Goal: Information Seeking & Learning: Learn about a topic

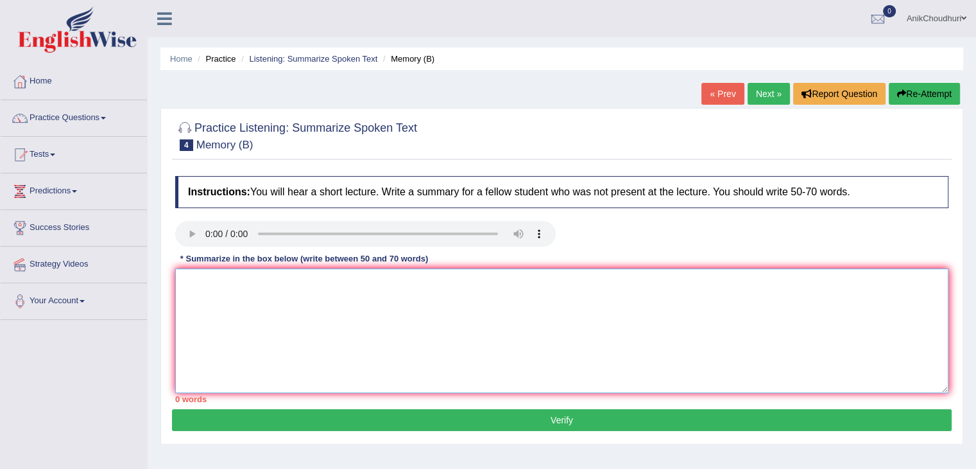
click at [263, 281] on textarea at bounding box center [562, 330] width 774 height 125
click at [207, 284] on textarea "The" at bounding box center [562, 330] width 774 height 125
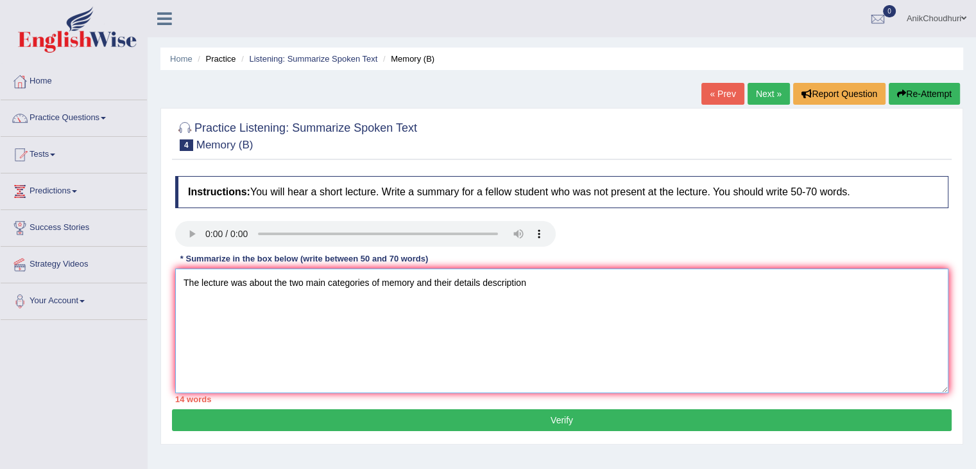
click at [542, 280] on textarea "The lecture was about the two main categories of memory and their details descr…" at bounding box center [562, 330] width 774 height 125
click at [653, 285] on textarea "The lecture was about the two main categories of memory and their details descr…" at bounding box center [562, 330] width 774 height 125
click at [709, 288] on textarea "The lecture was about the two main categories of memory and their details descr…" at bounding box center [562, 330] width 774 height 125
click at [755, 279] on textarea "The lecture was about the two main categories of memory and their details descr…" at bounding box center [562, 330] width 774 height 125
click at [860, 290] on textarea "The lecture was about the two main categories of memory and their details descr…" at bounding box center [562, 330] width 774 height 125
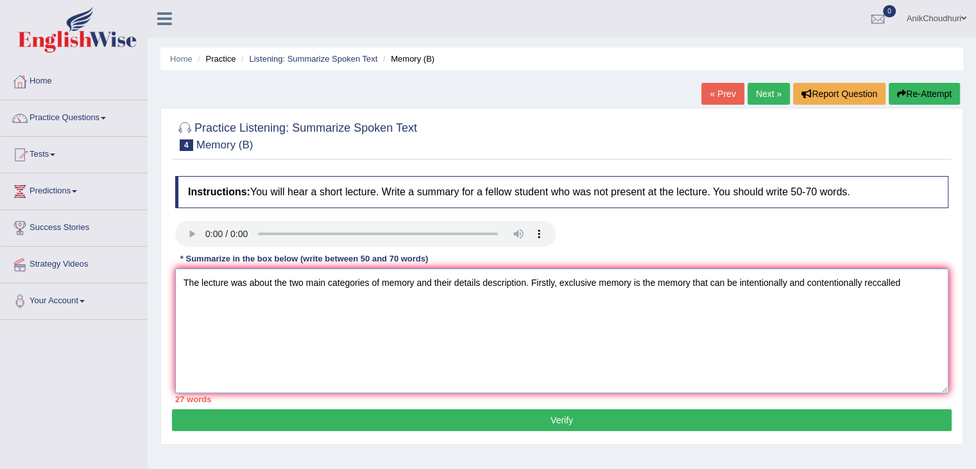
click at [913, 288] on textarea "The lecture was about the two main categories of memory and their details descr…" at bounding box center [562, 330] width 774 height 125
type textarea "The lecture was about the two main categories of memory and their details descr…"
click at [367, 290] on textarea "The lecture was about the two main categories of memory and their details descr…" at bounding box center [562, 330] width 774 height 125
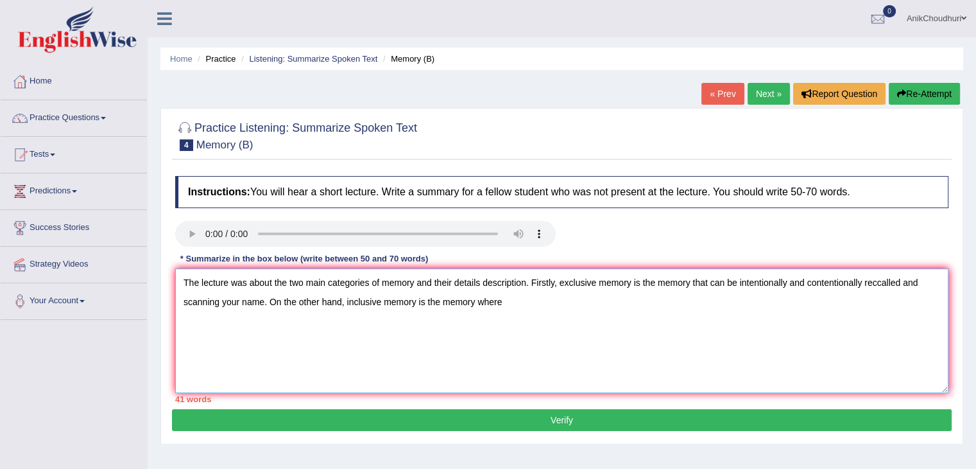
click at [367, 290] on textarea "The lecture was about the two main categories of memory and their details descr…" at bounding box center [562, 330] width 774 height 125
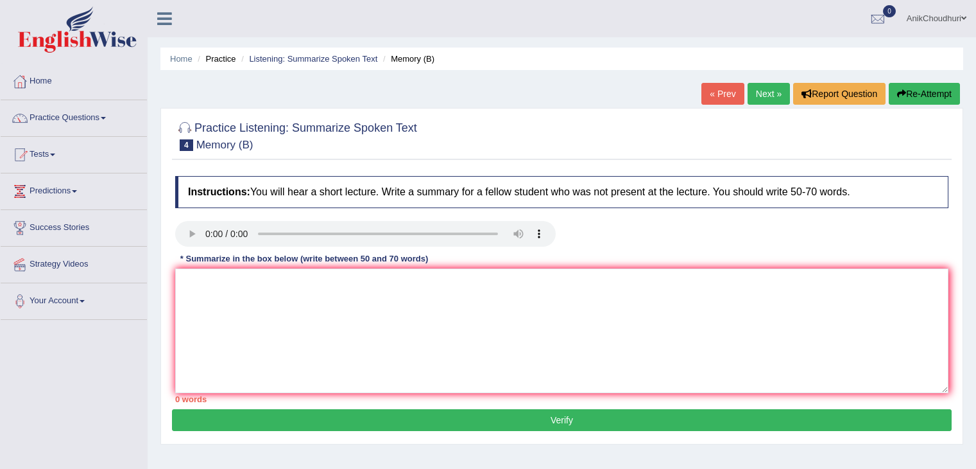
click at [244, 296] on textarea at bounding box center [562, 330] width 774 height 125
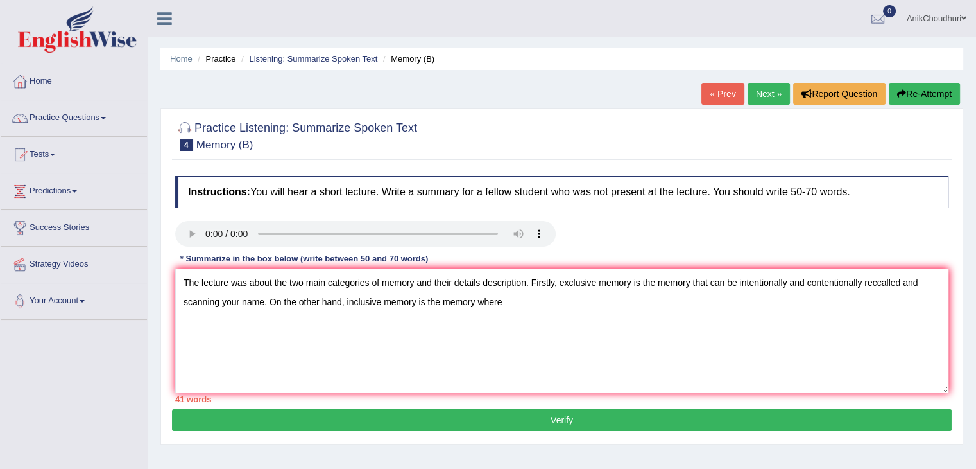
type textarea "The lecture was about the two main categories of memory and their details descr…"
click at [524, 320] on textarea "The lecture was about the two main categories of memory and their details descr…" at bounding box center [562, 330] width 774 height 125
click at [632, 311] on textarea "The lecture was about the two main categories of memory and their details descr…" at bounding box center [562, 330] width 774 height 125
click at [626, 309] on textarea "The lecture was about the two main categories of memory and their details descr…" at bounding box center [562, 330] width 774 height 125
click at [661, 317] on textarea "The lecture was about the two main categories of memory and their details descr…" at bounding box center [562, 330] width 774 height 125
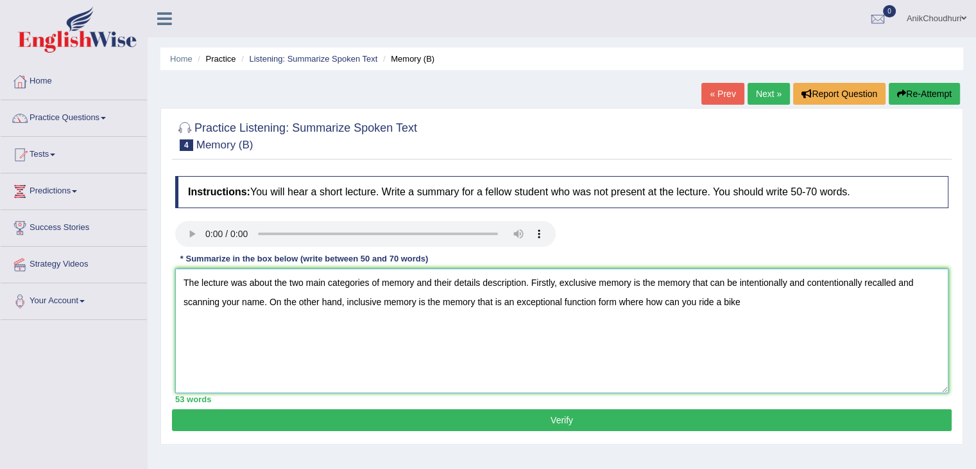
click at [701, 304] on textarea "The lecture was about the two main categories of memory and their details descr…" at bounding box center [562, 330] width 774 height 125
click at [738, 294] on textarea "The lecture was about the two main categories of memory and their details descr…" at bounding box center [562, 330] width 774 height 125
click at [811, 302] on textarea "The lecture was about the two main categories of memory and their details descr…" at bounding box center [562, 330] width 774 height 125
click at [897, 298] on textarea "The lecture was about the two main categories of memory and their details descr…" at bounding box center [562, 330] width 774 height 125
click at [855, 299] on textarea "The lecture was about the two main categories of memory and their details descr…" at bounding box center [562, 330] width 774 height 125
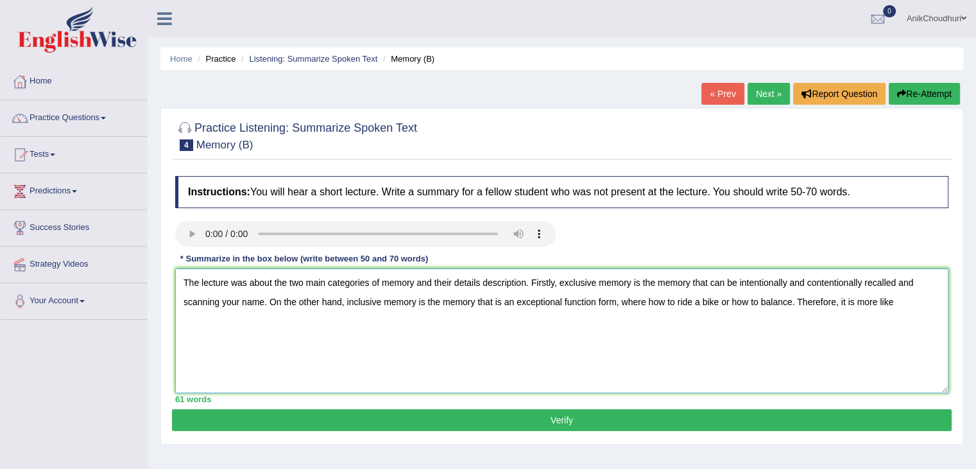
click at [890, 306] on textarea "The lecture was about the two main categories of memory and their details descr…" at bounding box center [562, 330] width 774 height 125
click at [336, 324] on textarea "The lecture was about the two main categories of memory and their details descr…" at bounding box center [562, 330] width 774 height 125
click at [528, 279] on textarea "The lecture was about the two main categories of memory and their details descr…" at bounding box center [562, 330] width 774 height 125
click at [557, 347] on textarea "The lecture was about the two main categories of memory and their descriptions.…" at bounding box center [562, 330] width 774 height 125
click at [247, 286] on textarea "The lecture was about the two main categories of memory and their descriptions.…" at bounding box center [562, 330] width 774 height 125
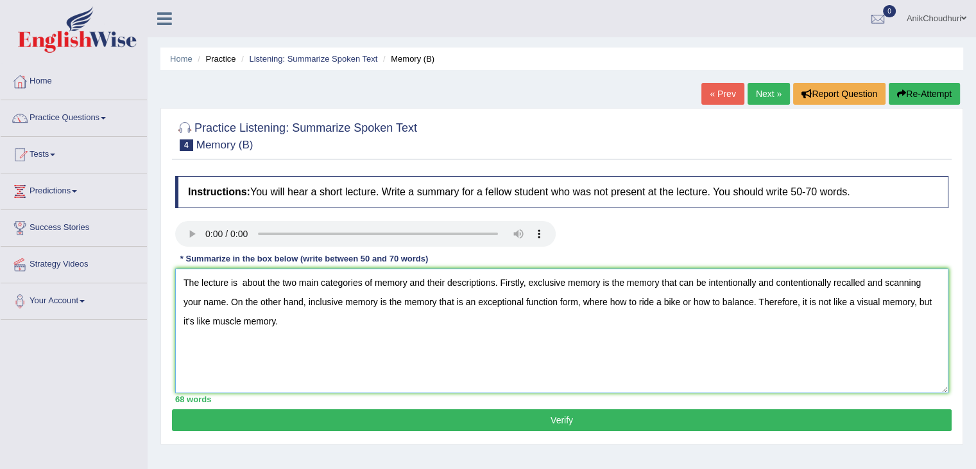
click at [552, 356] on textarea "The lecture is about the two main categories of memory and their descriptions. …" at bounding box center [562, 330] width 774 height 125
click at [833, 282] on textarea "The lecture is about the two main categories of memory and their descriptions. …" at bounding box center [562, 330] width 774 height 125
click at [829, 285] on textarea "The lecture is about the two main categories of memory and their descriptions. …" at bounding box center [562, 330] width 774 height 125
click at [868, 309] on textarea "The lecture is about the two main categories of memory and their descriptions. …" at bounding box center [562, 330] width 774 height 125
click at [220, 315] on textarea "The lecture is about the two main categories of memory and their descriptions. …" at bounding box center [562, 330] width 774 height 125
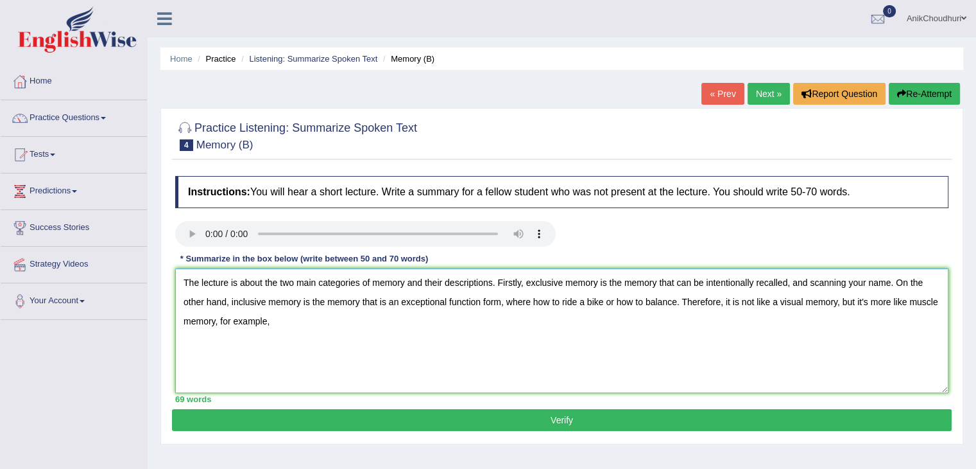
click at [278, 325] on textarea "The lecture is about the two main categories of memory and their descriptions. …" at bounding box center [562, 330] width 774 height 125
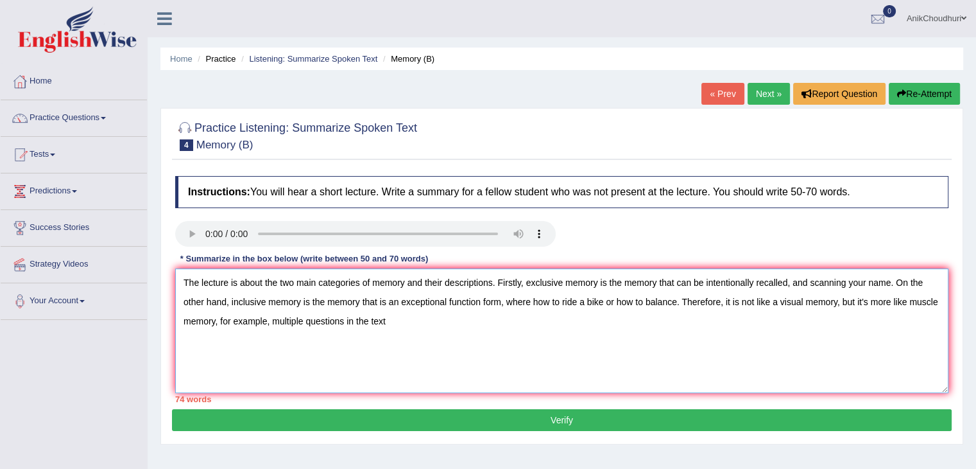
click at [642, 304] on textarea "The lecture is about the two main categories of memory and their descriptions. …" at bounding box center [562, 330] width 774 height 125
click at [687, 301] on textarea "The lecture is about the two main categories of memory and their descriptions. …" at bounding box center [562, 330] width 774 height 125
click at [632, 323] on textarea "The lecture is about the two main categories of memory and their descriptions. …" at bounding box center [562, 330] width 774 height 125
click at [749, 301] on textarea "The lecture is about the two main categories of memory and their descriptions. …" at bounding box center [562, 330] width 774 height 125
click at [743, 302] on textarea "The lecture is about the two main categories of memory and their descriptions. …" at bounding box center [562, 330] width 774 height 125
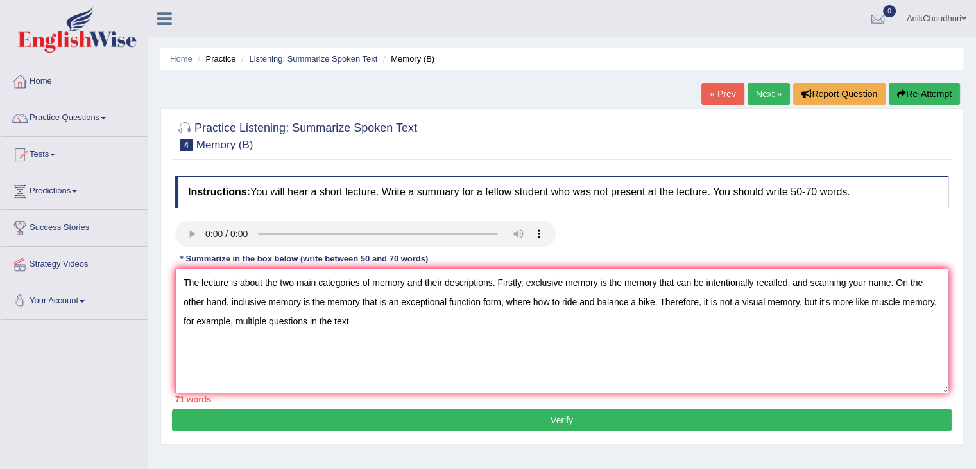
click at [701, 304] on textarea "The lecture is about the two main categories of memory and their descriptions. …" at bounding box center [562, 330] width 774 height 125
click at [727, 339] on textarea "The lecture is about the two main categories of memory and their descriptions. …" at bounding box center [562, 330] width 774 height 125
click at [482, 305] on textarea "The lecture is about the two main categories of memory and their descriptions. …" at bounding box center [562, 330] width 774 height 125
click at [484, 322] on textarea "The lecture is about the two main categories of memory and their descriptions. …" at bounding box center [562, 330] width 774 height 125
click at [472, 301] on textarea "The lecture is about the two main categories of memory and their descriptions. …" at bounding box center [562, 330] width 774 height 125
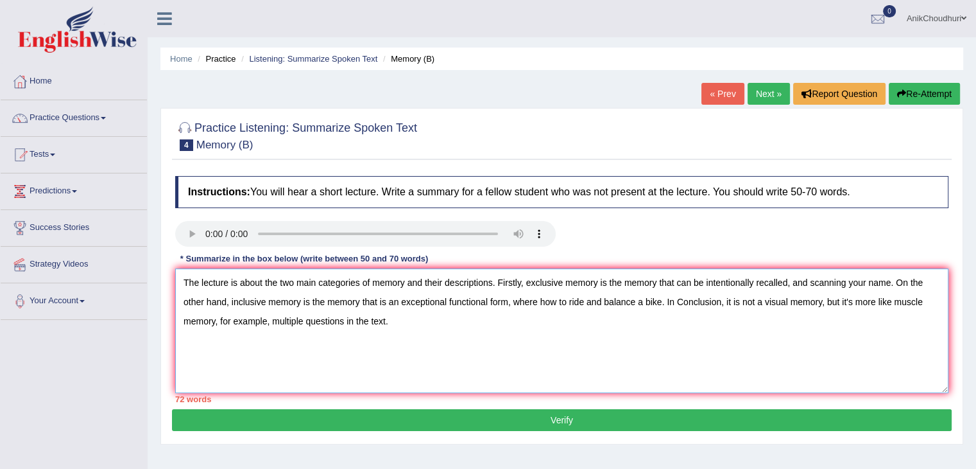
click at [467, 345] on textarea "The lecture is about the two main categories of memory and their descriptions. …" at bounding box center [562, 330] width 774 height 125
click at [465, 351] on textarea "The lecture is about the two main categories of memory and their descriptions. …" at bounding box center [562, 330] width 774 height 125
click at [274, 320] on textarea "The lecture is about the two main categories of memory and their descriptions. …" at bounding box center [562, 330] width 774 height 125
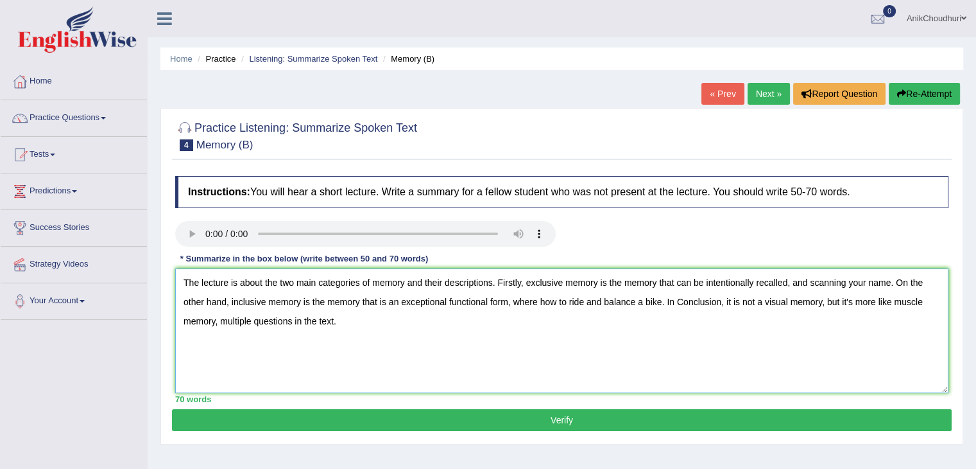
click at [349, 330] on textarea "The lecture is about the two main categories of memory and their descriptions. …" at bounding box center [562, 330] width 774 height 125
click at [220, 323] on textarea "The lecture is about the two main categories of memory and their descriptions. …" at bounding box center [562, 330] width 774 height 125
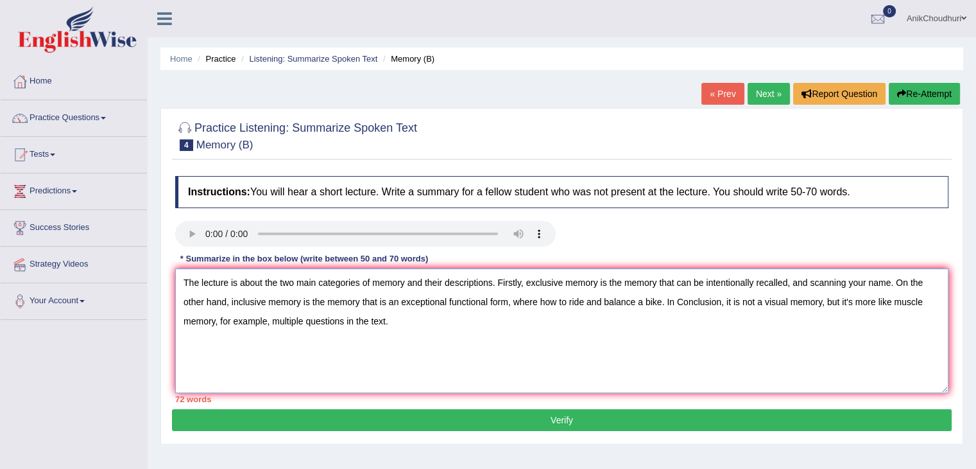
click at [226, 298] on textarea "The lecture is about the two main categories of memory and their descriptions. …" at bounding box center [562, 330] width 774 height 125
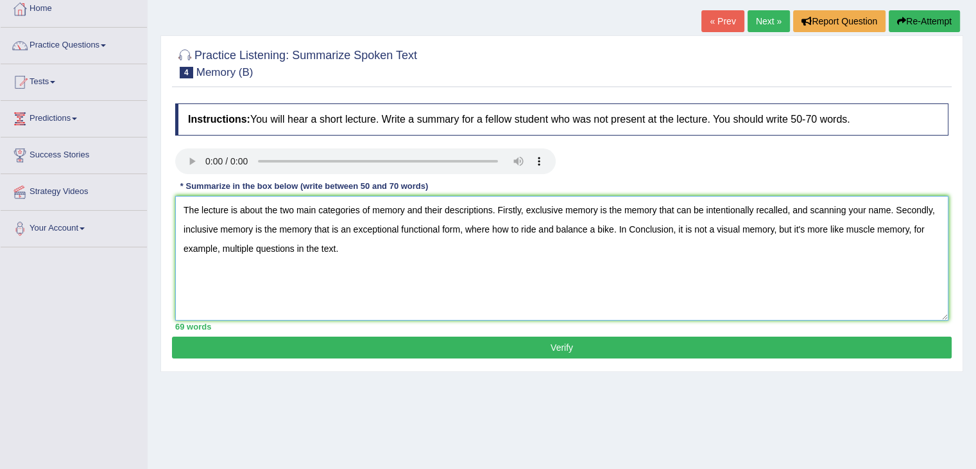
scroll to position [90, 0]
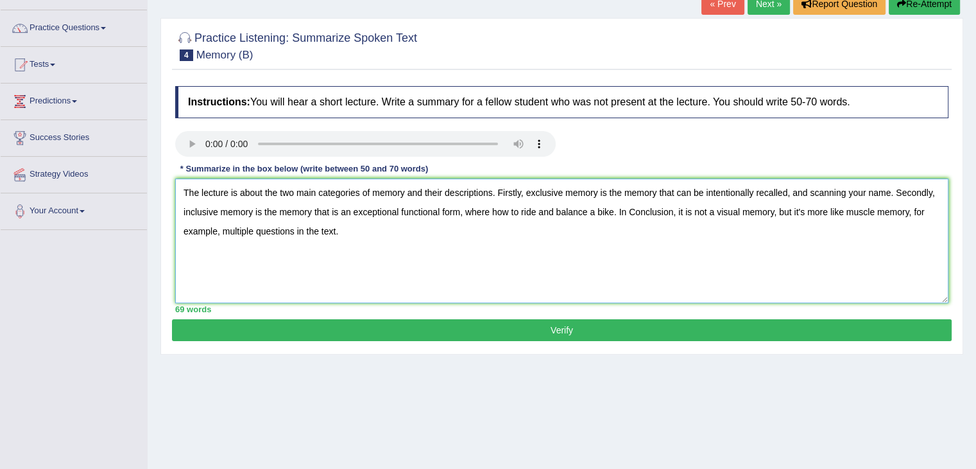
click at [637, 212] on textarea "The lecture is about the two main categories of memory and their descriptions. …" at bounding box center [562, 240] width 774 height 125
click at [845, 212] on textarea "The lecture is about the two main categories of memory and their descriptions. …" at bounding box center [562, 240] width 774 height 125
type textarea "The lecture is about the two main categories of memory and their descriptions. …"
click at [826, 309] on div "70 words" at bounding box center [562, 309] width 774 height 12
click at [605, 339] on button "Verify" at bounding box center [562, 330] width 780 height 22
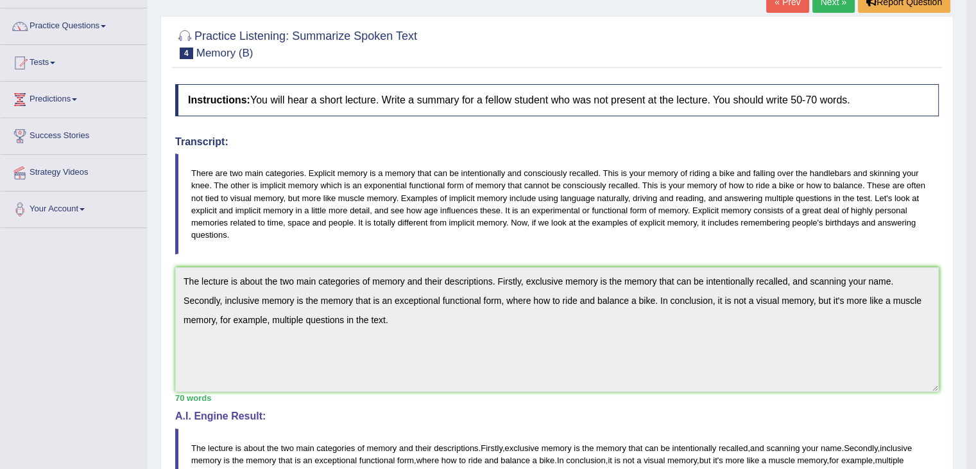
scroll to position [0, 0]
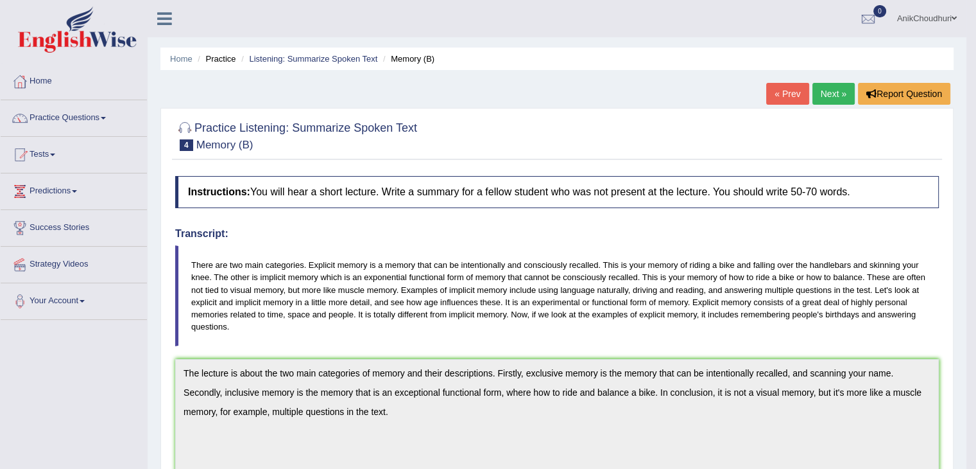
click at [833, 91] on link "Next »" at bounding box center [834, 94] width 42 height 22
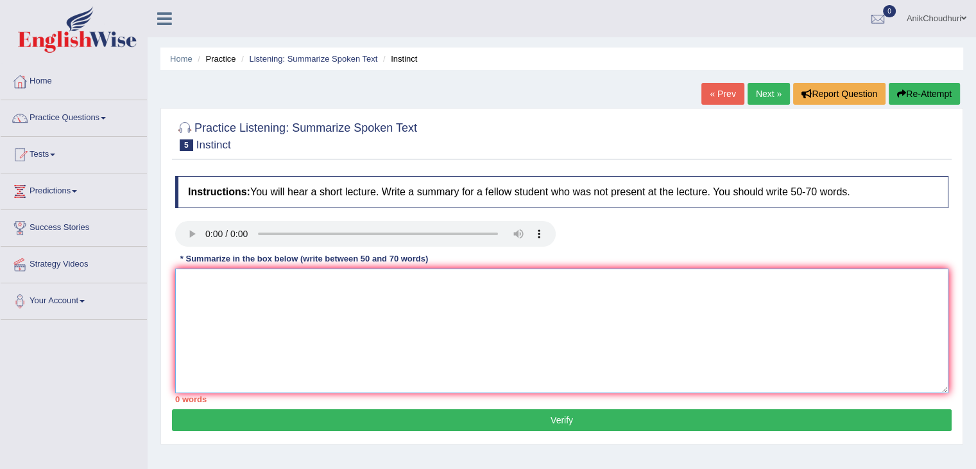
click at [250, 291] on textarea at bounding box center [562, 330] width 774 height 125
click at [321, 293] on textarea "The lecture discusses the instinct" at bounding box center [562, 330] width 774 height 125
type textarea "The lecture discusses the instinct is a term"
click at [349, 275] on textarea "The lecture discusses the instinct is a term" at bounding box center [562, 330] width 774 height 125
click at [360, 281] on textarea "The lecture discusses the instinct is a term" at bounding box center [562, 330] width 774 height 125
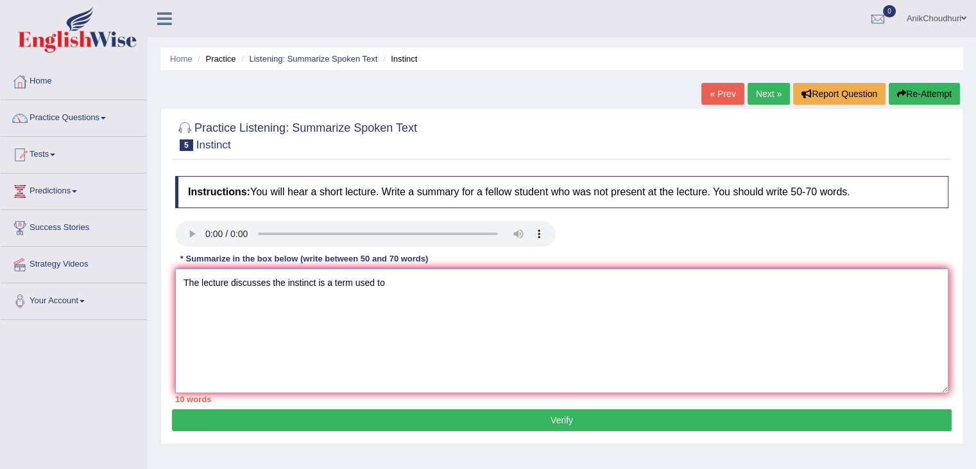
click at [284, 309] on textarea "The lecture discusses the instinct is a term used to" at bounding box center [562, 330] width 774 height 125
click at [404, 281] on textarea "The lecture discusses the instinct is a term used to" at bounding box center [562, 330] width 774 height 125
click at [501, 286] on textarea "The lecture discusses the instinct is a term used to describe a set of behaviour" at bounding box center [562, 330] width 774 height 125
click at [611, 288] on textarea "The lecture discusses the instinct is a term used to describe a set of behaviou…" at bounding box center [562, 330] width 774 height 125
click at [634, 288] on textarea "The lecture discusses the instinct is a term used to describe a set of behaviou…" at bounding box center [562, 330] width 774 height 125
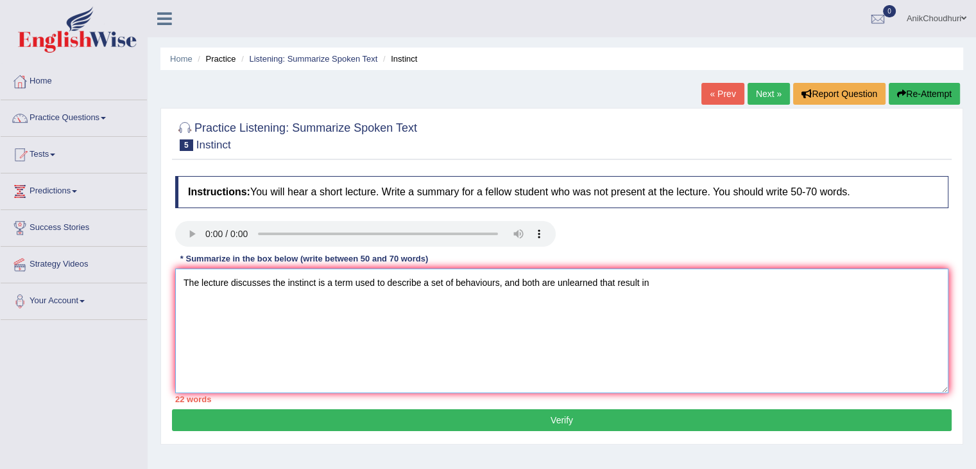
click at [649, 275] on textarea "The lecture discusses the instinct is a term used to describe a set of behaviou…" at bounding box center [562, 330] width 774 height 125
click at [778, 291] on textarea "The lecture discusses the instinct is a term used to describe a set of behaviou…" at bounding box center [562, 330] width 774 height 125
click at [821, 291] on textarea "The lecture discusses the instinct is a term used to describe a set of behaviou…" at bounding box center [562, 330] width 774 height 125
click at [240, 294] on textarea "The lecture discusses the instinct is a term used to describe a set of behaviou…" at bounding box center [562, 330] width 774 height 125
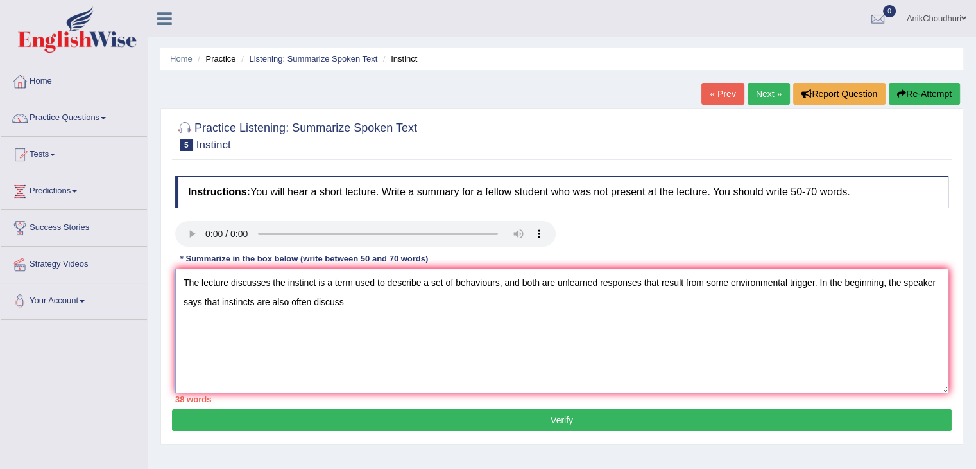
click at [351, 303] on textarea "The lecture discusses the instinct is a term used to describe a set of behaviou…" at bounding box center [562, 330] width 774 height 125
click at [360, 312] on textarea "The lecture discusses the instinct is a term used to describe a set of behaviou…" at bounding box center [562, 330] width 774 height 125
click at [344, 301] on textarea "The lecture discusses the instinct is a term used to describe a set of behaviou…" at bounding box center [562, 330] width 774 height 125
click at [343, 306] on textarea "The lecture discusses the instinct is a term used to describe a set of behaviou…" at bounding box center [562, 330] width 774 height 125
click at [474, 302] on textarea "The lecture discusses the instinct is a term used to describe a set of behaviou…" at bounding box center [562, 330] width 774 height 125
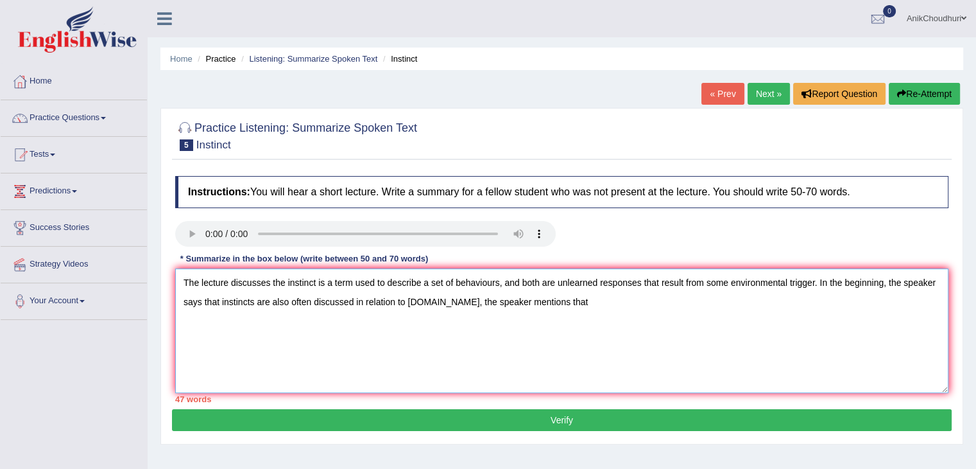
click at [603, 311] on textarea "The lecture discusses the instinct is a term used to describe a set of behaviou…" at bounding box center [562, 330] width 774 height 125
click at [632, 316] on textarea "The lecture discusses the instinct is a term used to describe a set of behaviou…" at bounding box center [562, 330] width 774 height 125
click at [650, 297] on textarea "The lecture discusses the instinct is a term used to describe a set of behaviou…" at bounding box center [562, 330] width 774 height 125
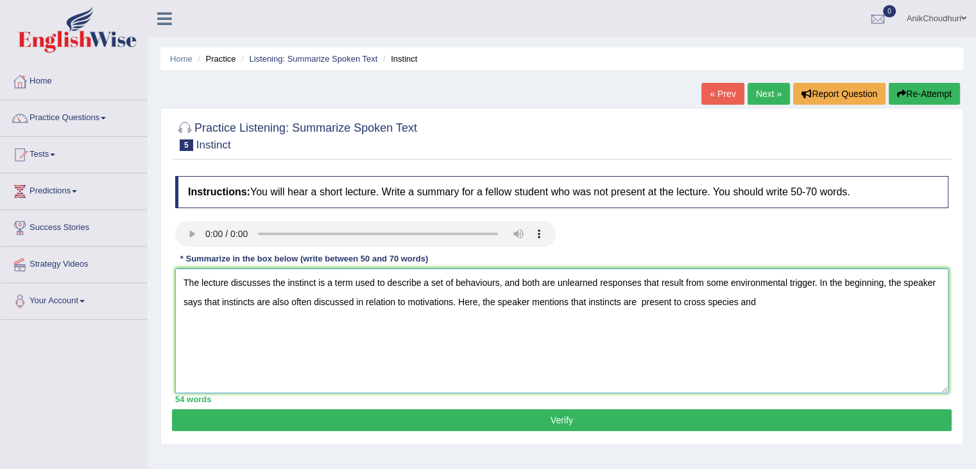
click at [770, 302] on textarea "The lecture discusses the instinct is a term used to describe a set of behaviou…" at bounding box center [562, 330] width 774 height 125
click at [904, 304] on textarea "The lecture discusses the instinct is a term used to describe a set of behaviou…" at bounding box center [562, 330] width 774 height 125
click at [241, 329] on textarea "The lecture discusses the instinct is a term used to describe a set of behaviou…" at bounding box center [562, 330] width 774 height 125
click at [333, 314] on textarea "The lecture discusses the instinct is a term used to describe a set of behaviou…" at bounding box center [562, 330] width 774 height 125
click at [349, 322] on textarea "The lecture discusses the instinct is a term used to describe a set of behaviou…" at bounding box center [562, 330] width 774 height 125
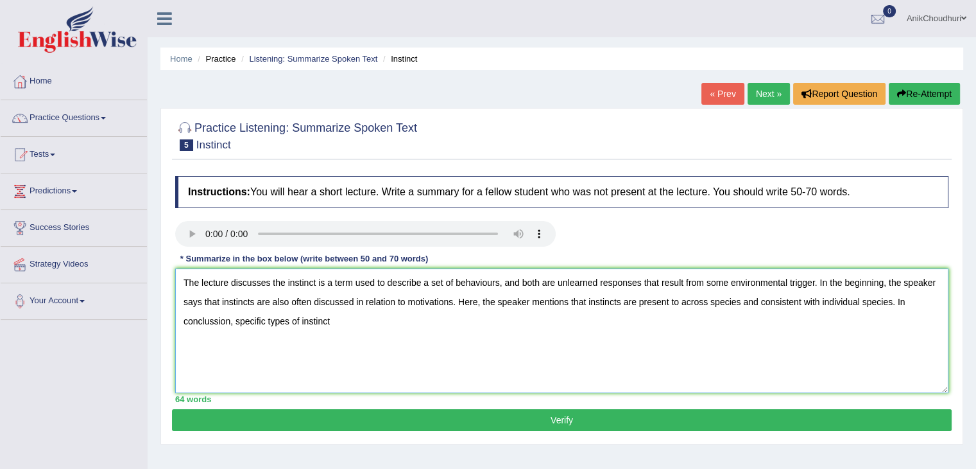
click at [340, 319] on textarea "The lecture discusses the instinct is a term used to describe a set of behaviou…" at bounding box center [562, 330] width 774 height 125
click at [349, 320] on textarea "The lecture discusses the instinct is a term used to describe a set of behaviou…" at bounding box center [562, 330] width 774 height 125
click at [423, 328] on textarea "The lecture discusses the instinct is a term used to describe a set of behaviou…" at bounding box center [562, 330] width 774 height 125
click at [428, 319] on textarea "The lecture discusses the instinct is a term used to describe a set of behaviou…" at bounding box center [562, 330] width 774 height 125
click at [499, 324] on textarea "The lecture discusses the instinct is a term used to describe a set of behaviou…" at bounding box center [562, 330] width 774 height 125
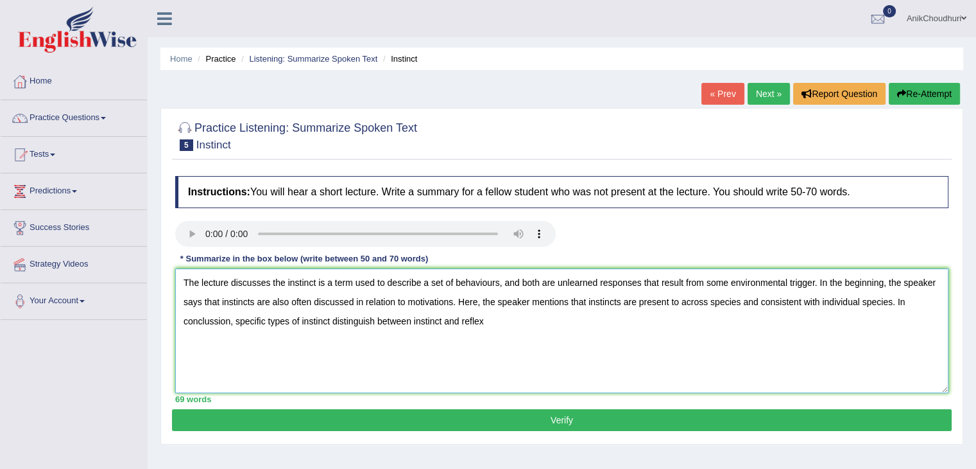
click at [380, 320] on textarea "The lecture discusses the instinct is a term used to describe a set of behaviou…" at bounding box center [562, 330] width 774 height 125
click at [568, 321] on textarea "The lecture discusses the instinct is a term used to describe a set of behaviou…" at bounding box center [562, 330] width 774 height 125
click at [507, 329] on textarea "The lecture discusses the instinct is a term used to describe a set of behaviou…" at bounding box center [562, 330] width 774 height 125
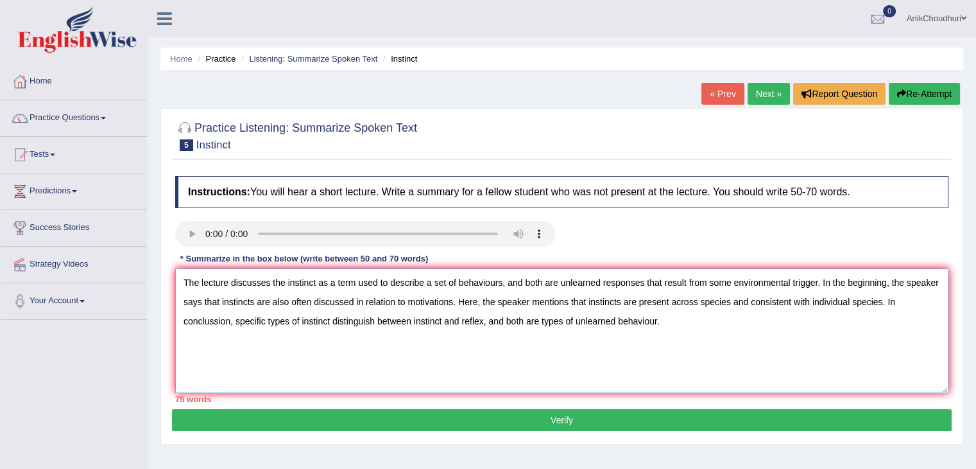
click at [543, 282] on textarea "The lecture discusses the instinct as a term used to describe a set of behaviou…" at bounding box center [562, 330] width 774 height 125
click at [514, 355] on textarea "The lecture discusses the instinct as a term used to describe a set of behaviou…" at bounding box center [562, 330] width 774 height 125
click at [672, 278] on textarea "The lecture discusses the instinct as a term used to describe a set of behaviou…" at bounding box center [562, 330] width 774 height 125
click at [629, 281] on textarea "The lecture discusses the instinct as a term used to describe a set of behaviou…" at bounding box center [562, 330] width 774 height 125
click at [631, 283] on textarea "The lecture discusses the instinct as a term used to describe a set of behaviou…" at bounding box center [562, 330] width 774 height 125
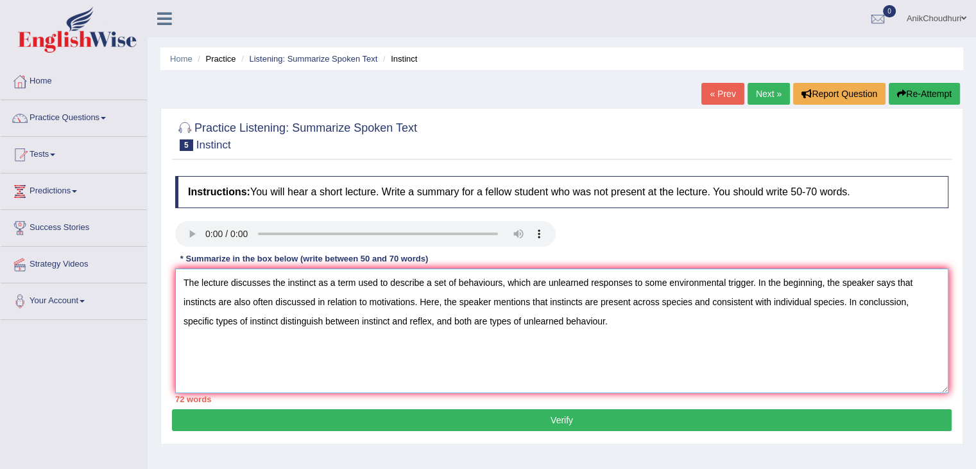
click at [641, 282] on textarea "The lecture discusses the instinct as a term used to describe a set of behaviou…" at bounding box center [562, 330] width 774 height 125
click at [628, 281] on textarea "The lecture discusses the instinct as a term used to describe a set of behaviou…" at bounding box center [562, 330] width 774 height 125
click at [632, 280] on textarea "The lecture discusses the instinct as a term used to describe a set of behaviou…" at bounding box center [562, 330] width 774 height 125
click at [533, 284] on textarea "The lecture discusses the instinct as a term used to describe a set of behaviou…" at bounding box center [562, 330] width 774 height 125
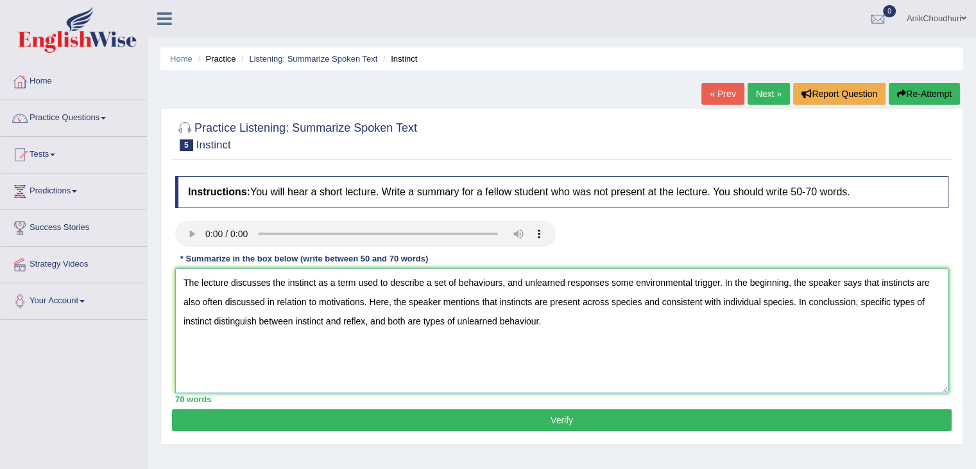
click at [629, 281] on textarea "The lecture discusses the instinct as a term used to describe a set of behaviou…" at bounding box center [562, 330] width 774 height 125
click at [632, 283] on textarea "The lecture discusses the instinct as a term used to describe a set of behaviou…" at bounding box center [562, 330] width 774 height 125
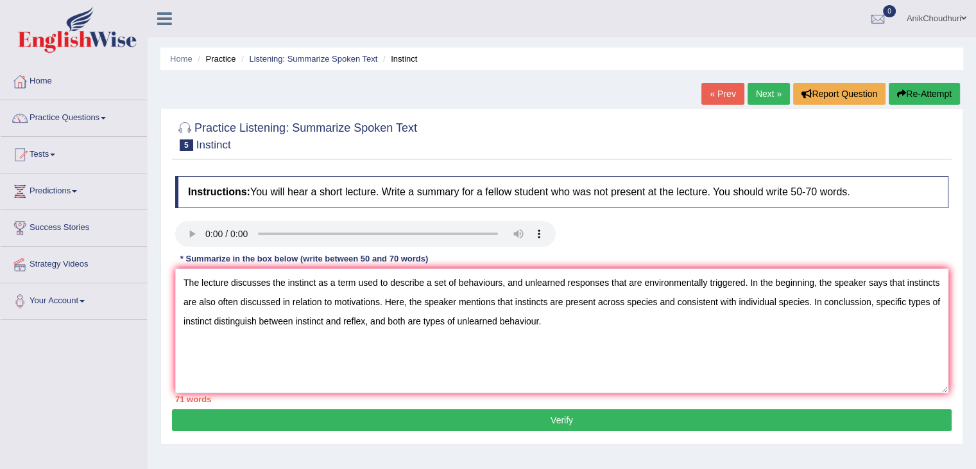
click at [682, 247] on div at bounding box center [562, 235] width 786 height 29
click at [665, 370] on textarea "The lecture discusses the instinct as a term used to describe a set of behaviou…" at bounding box center [562, 330] width 774 height 125
click at [747, 360] on textarea "The lecture discusses the instinct as a term used to describe a set of behaviou…" at bounding box center [562, 330] width 774 height 125
click at [912, 302] on textarea "The lecture discusses the instinct as a term used to describe a set of behaviou…" at bounding box center [562, 330] width 774 height 125
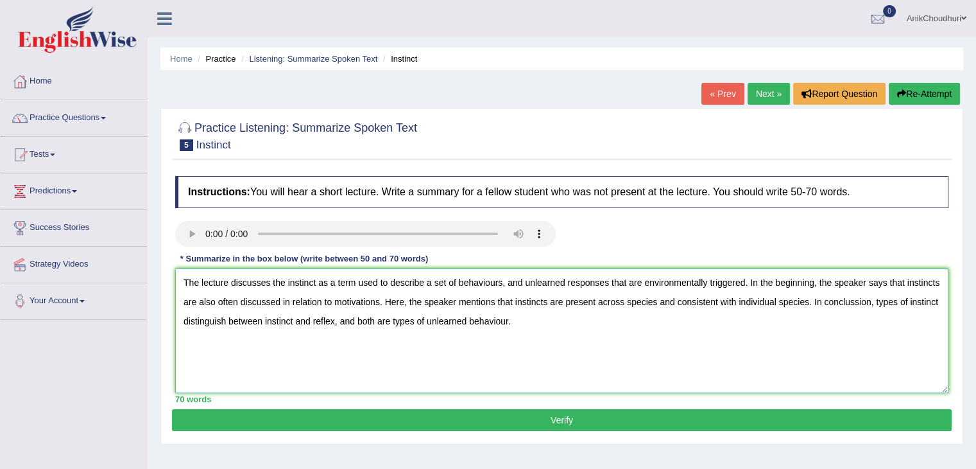
click at [867, 335] on textarea "The lecture discusses the instinct as a term used to describe a set of behaviou…" at bounding box center [562, 330] width 774 height 125
type textarea "The lecture discusses the instinct as a term used to describe a set of behaviou…"
click at [615, 374] on textarea "The lecture discusses the instinct as a term used to describe a set of behaviou…" at bounding box center [562, 330] width 774 height 125
click at [567, 412] on button "Verify" at bounding box center [562, 420] width 780 height 22
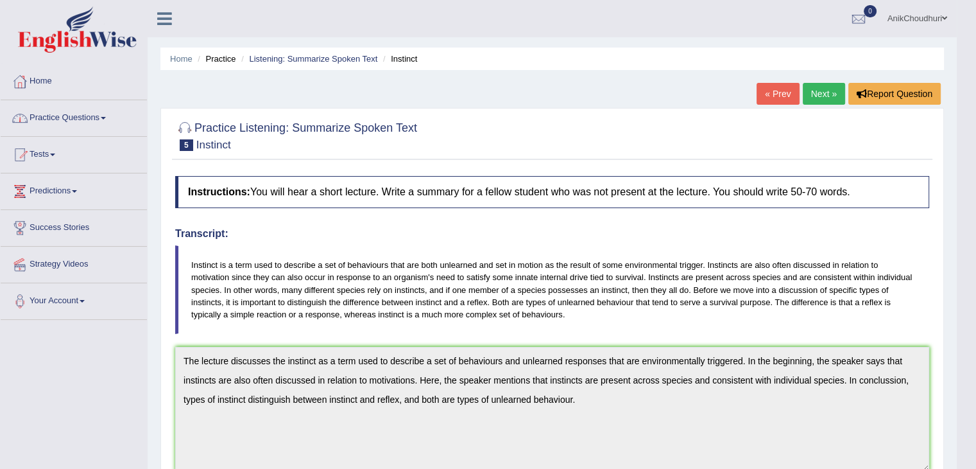
click at [71, 116] on link "Practice Questions" at bounding box center [74, 116] width 146 height 32
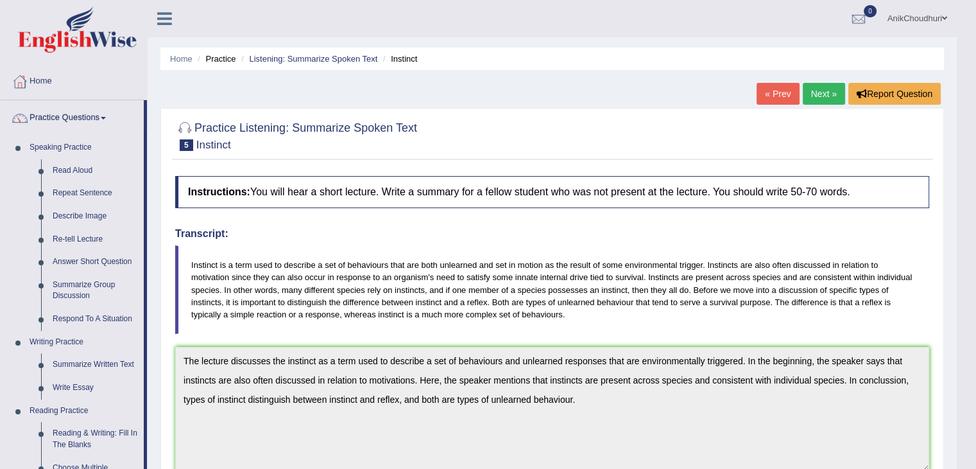
drag, startPoint x: 145, startPoint y: 308, endPoint x: 144, endPoint y: 340, distance: 32.8
click at [144, 340] on li "Practice Questions Speaking Practice Read Aloud Repeat Sentence Describe Image …" at bounding box center [74, 461] width 146 height 722
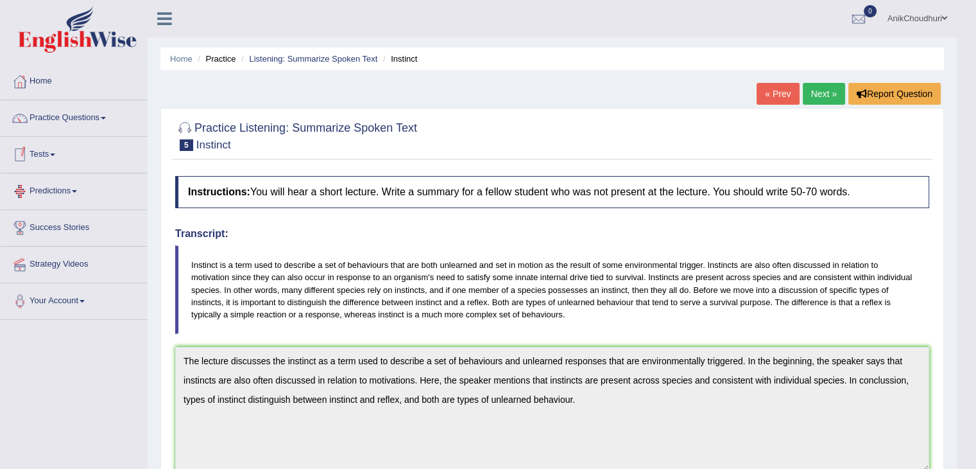
click at [77, 134] on li "Practice Questions Speaking Practice Read Aloud Repeat Sentence Describe Image …" at bounding box center [74, 118] width 146 height 37
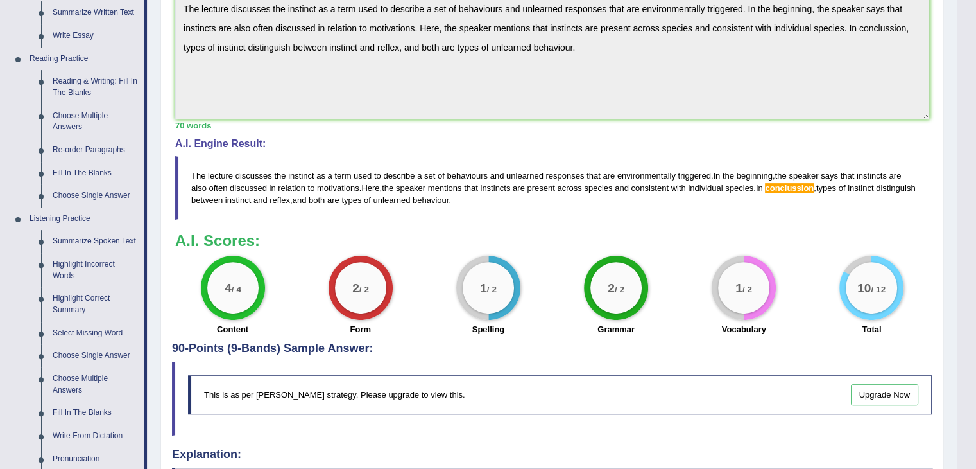
scroll to position [355, 0]
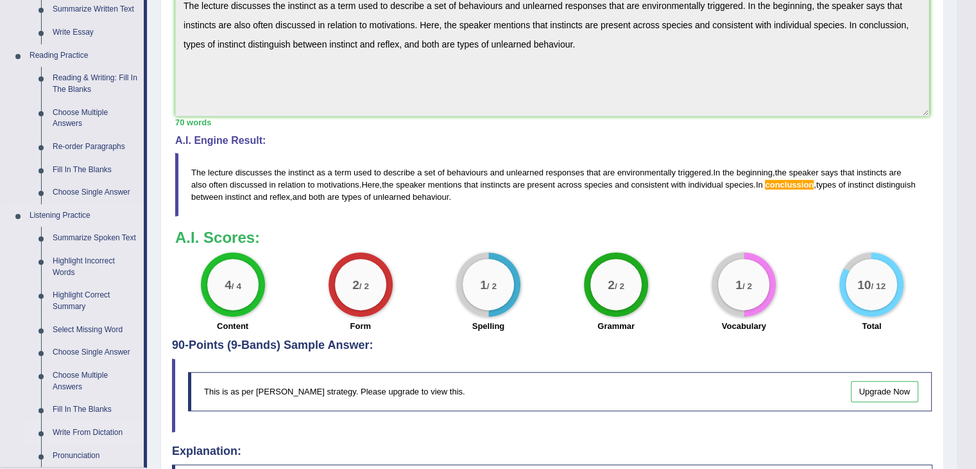
click at [89, 430] on link "Write From Dictation" at bounding box center [95, 432] width 97 height 23
